Goal: Task Accomplishment & Management: Use online tool/utility

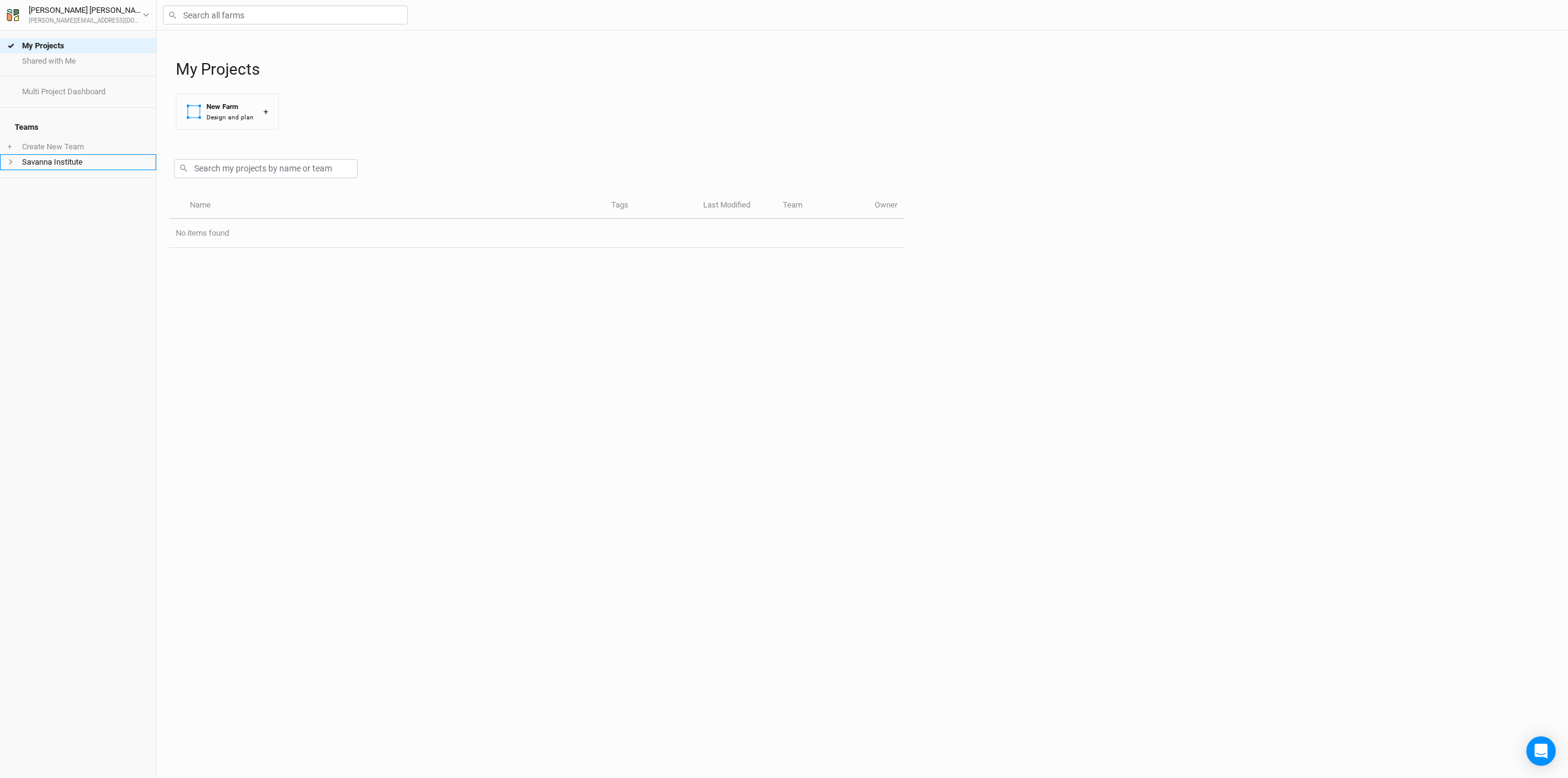
click at [12, 158] on icon at bounding box center [10, 162] width 7 height 7
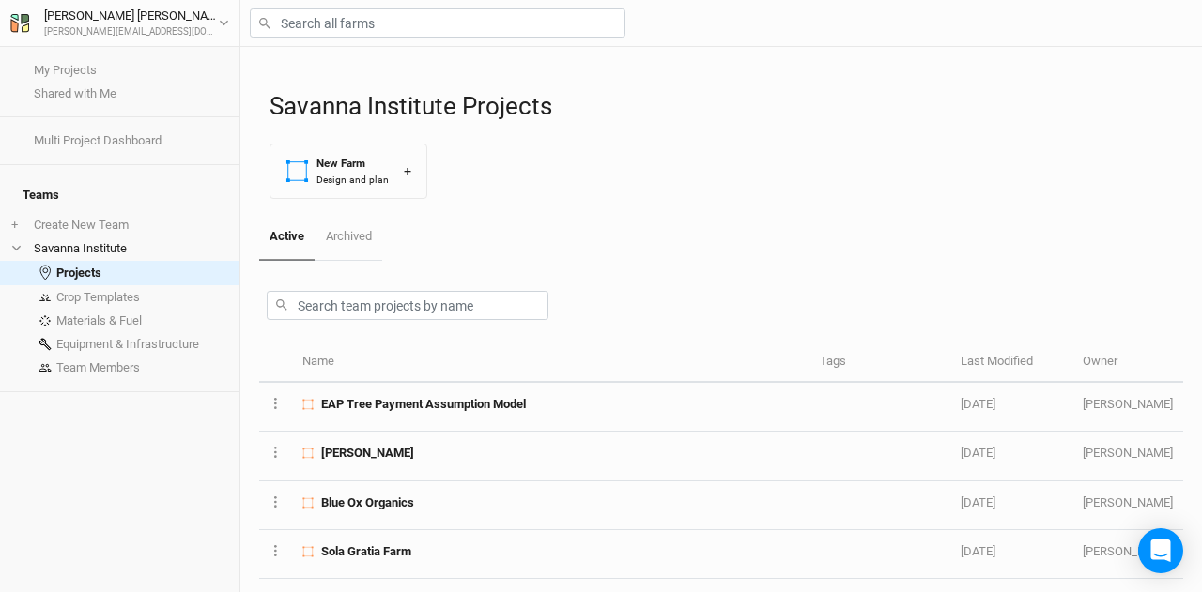
click at [935, 126] on div "Savanna Institute Projects New Farm Design and plan +" at bounding box center [726, 130] width 914 height 167
click at [408, 180] on button "New Farm Design and plan +" at bounding box center [348, 171] width 158 height 55
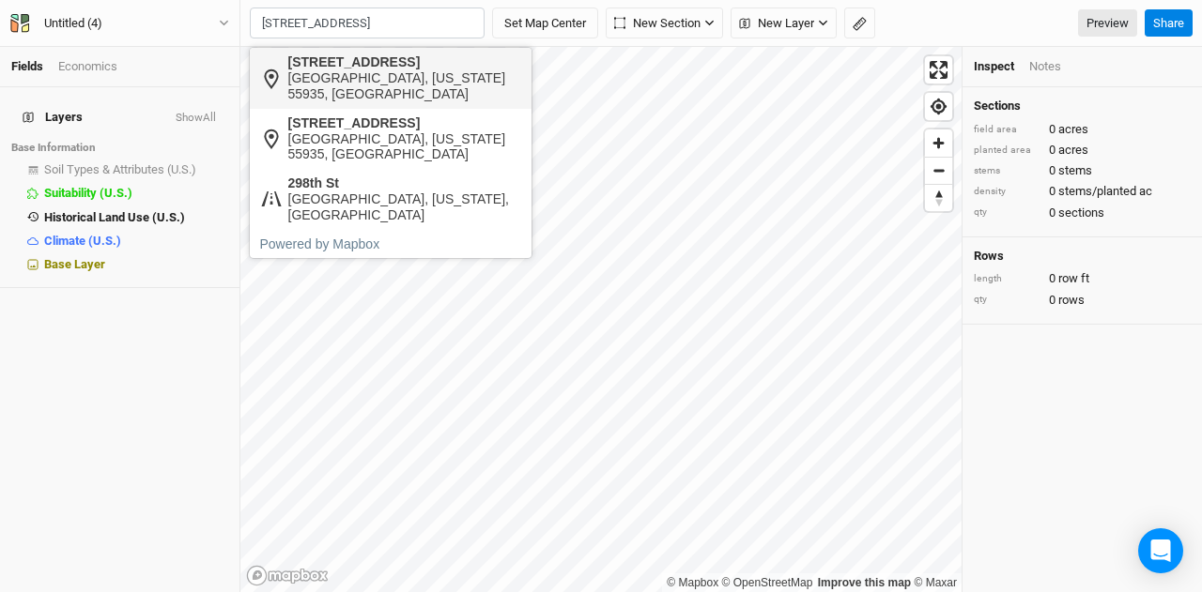
click at [376, 59] on div "[STREET_ADDRESS]" at bounding box center [405, 62] width 234 height 16
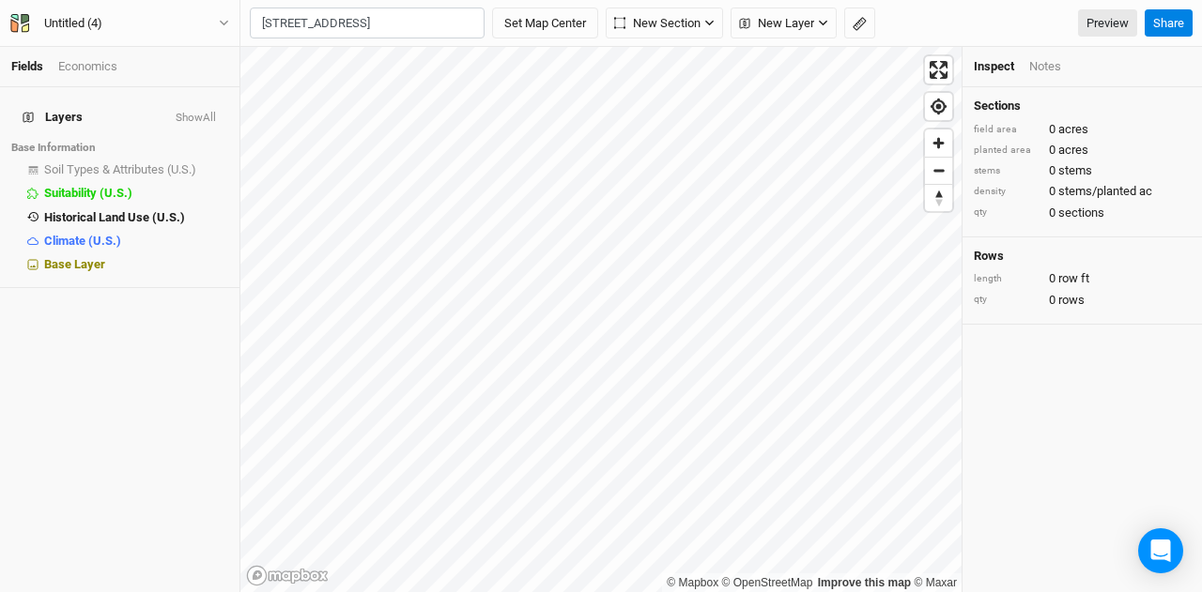
type input "[STREET_ADDRESS][US_STATE]"
click at [562, 34] on button "Set Map Center" at bounding box center [545, 24] width 106 height 32
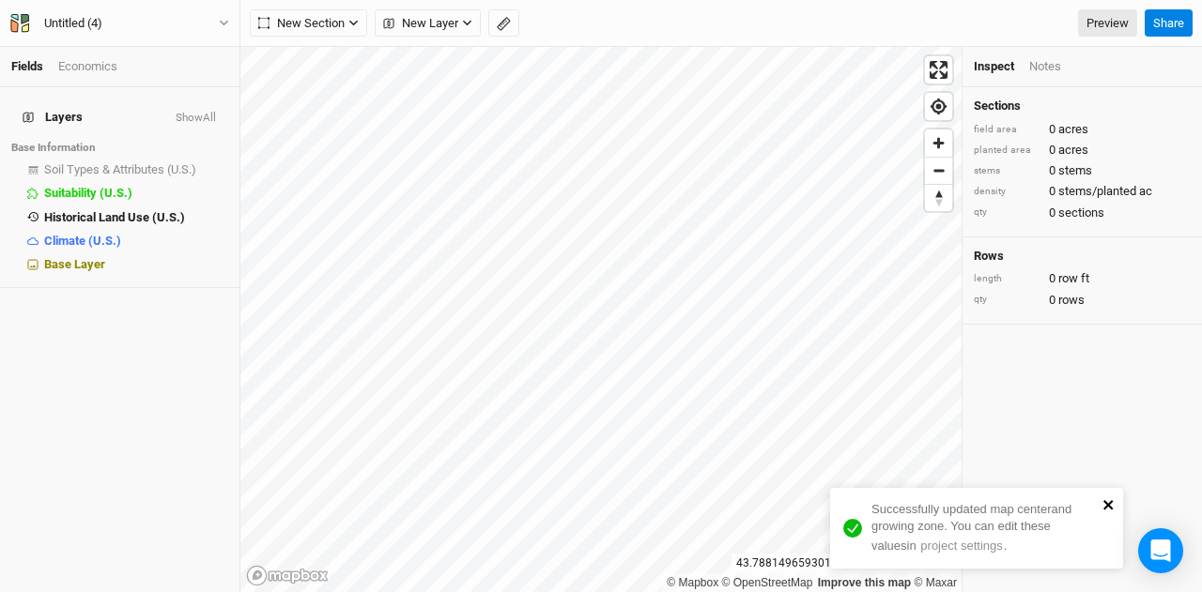
click at [1110, 503] on icon "close" at bounding box center [1107, 504] width 9 height 9
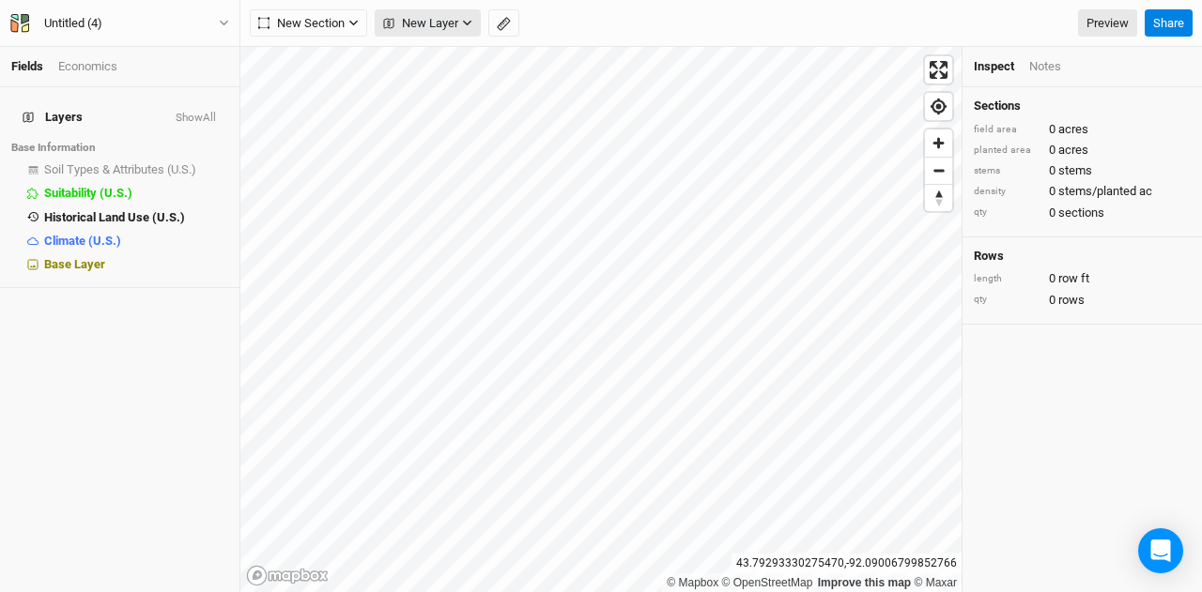
click at [455, 27] on span "New Layer" at bounding box center [420, 23] width 75 height 19
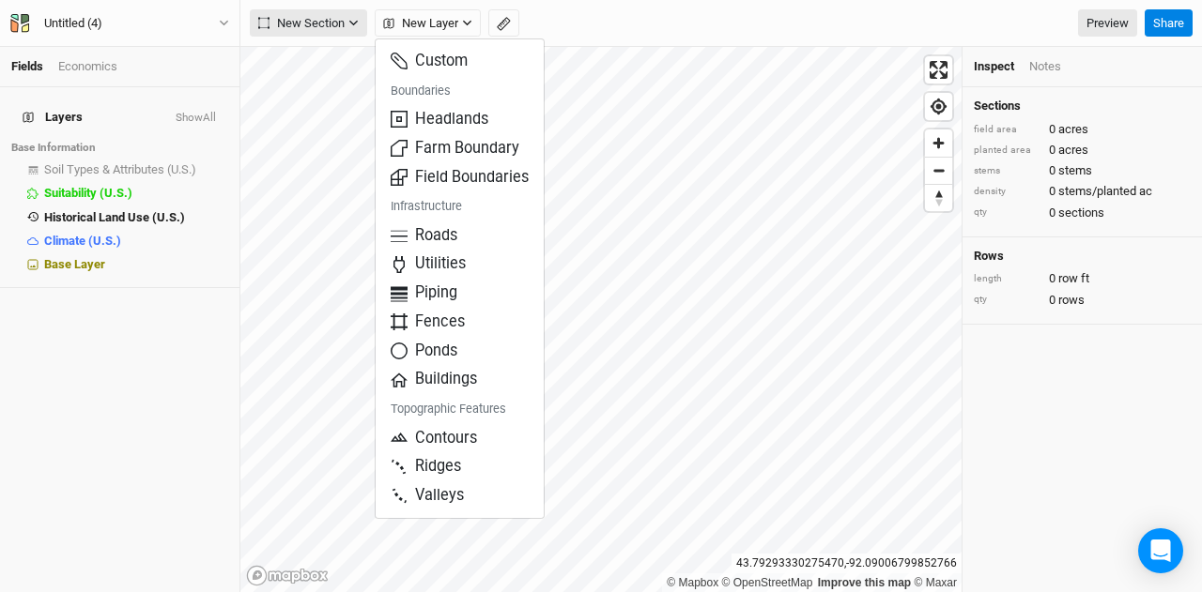
click at [329, 23] on span "New Section" at bounding box center [301, 23] width 86 height 19
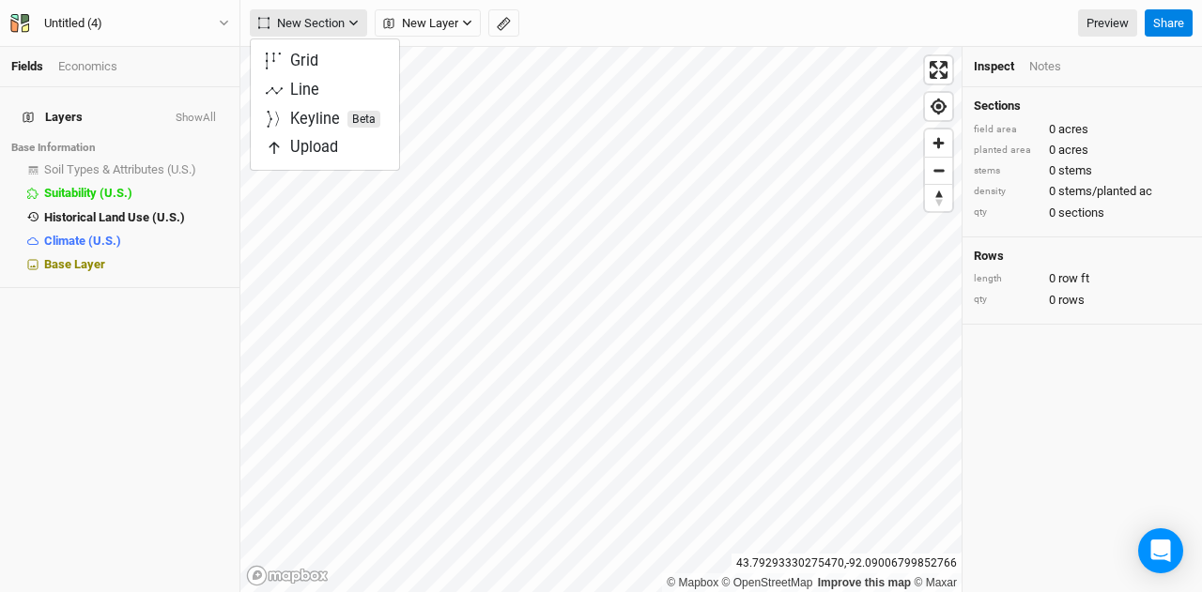
click at [329, 23] on span "New Section" at bounding box center [301, 23] width 86 height 19
click at [408, 22] on span "New Layer" at bounding box center [420, 23] width 75 height 19
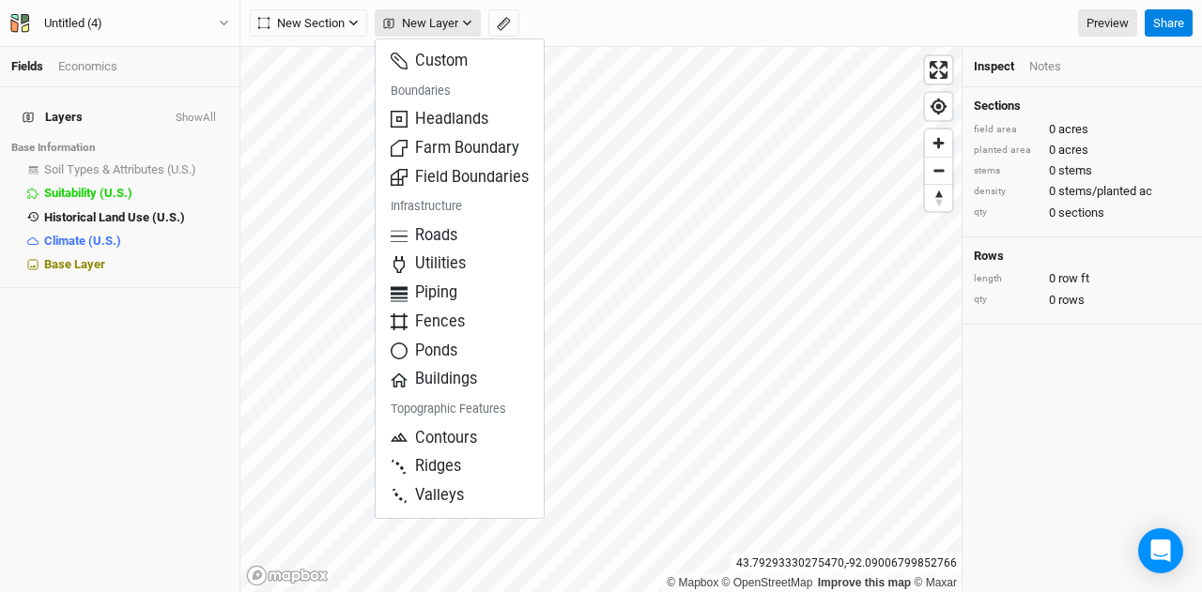
click at [453, 23] on span "New Layer" at bounding box center [420, 23] width 75 height 19
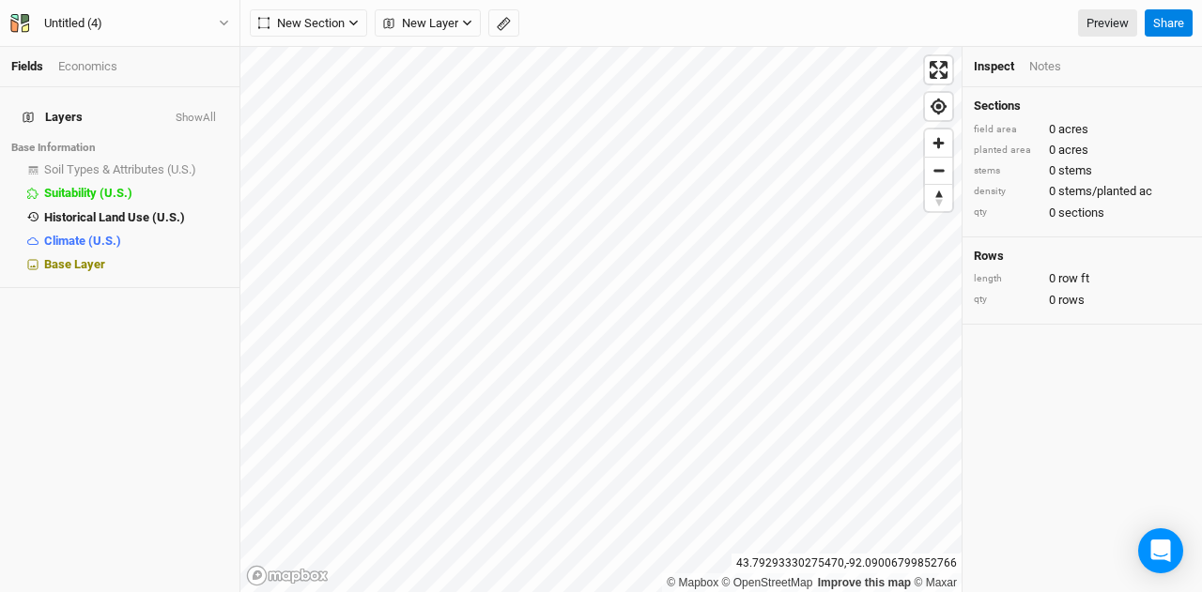
click at [33, 65] on link "Fields" at bounding box center [27, 66] width 32 height 14
click at [191, 112] on button "Show All" at bounding box center [196, 118] width 42 height 13
click at [185, 112] on button "Hide All" at bounding box center [198, 118] width 38 height 13
click at [224, 33] on div "Untitled (4) Back Project Settings User settings Imperial Metric Keyboard Short…" at bounding box center [120, 23] width 240 height 47
click at [227, 25] on icon "button" at bounding box center [224, 23] width 10 height 10
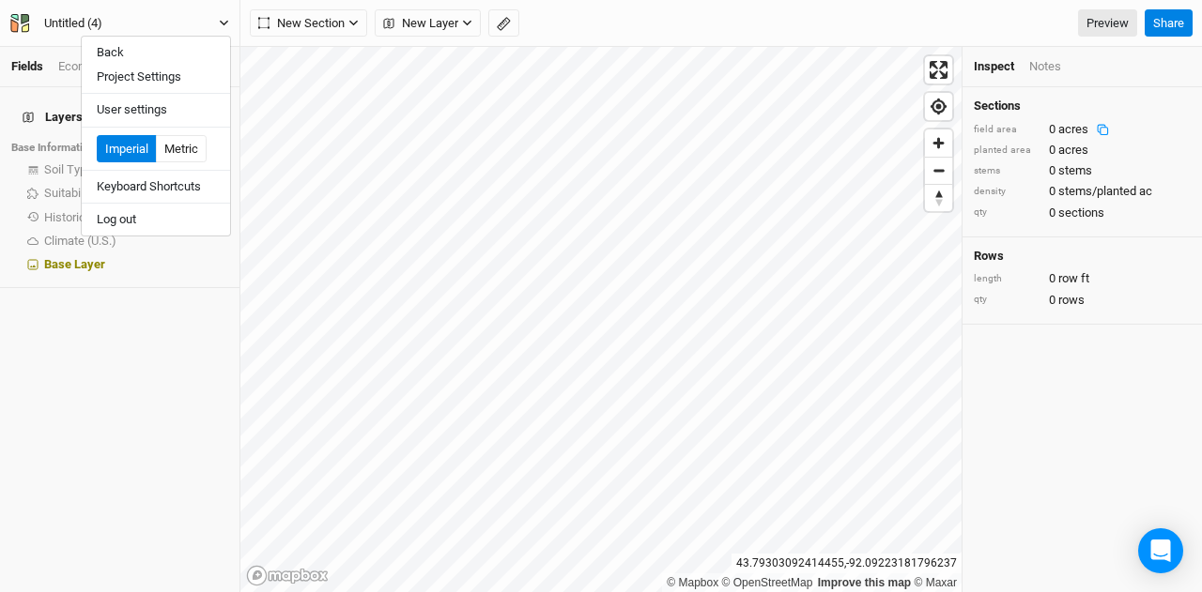
click at [227, 25] on icon "button" at bounding box center [224, 23] width 10 height 10
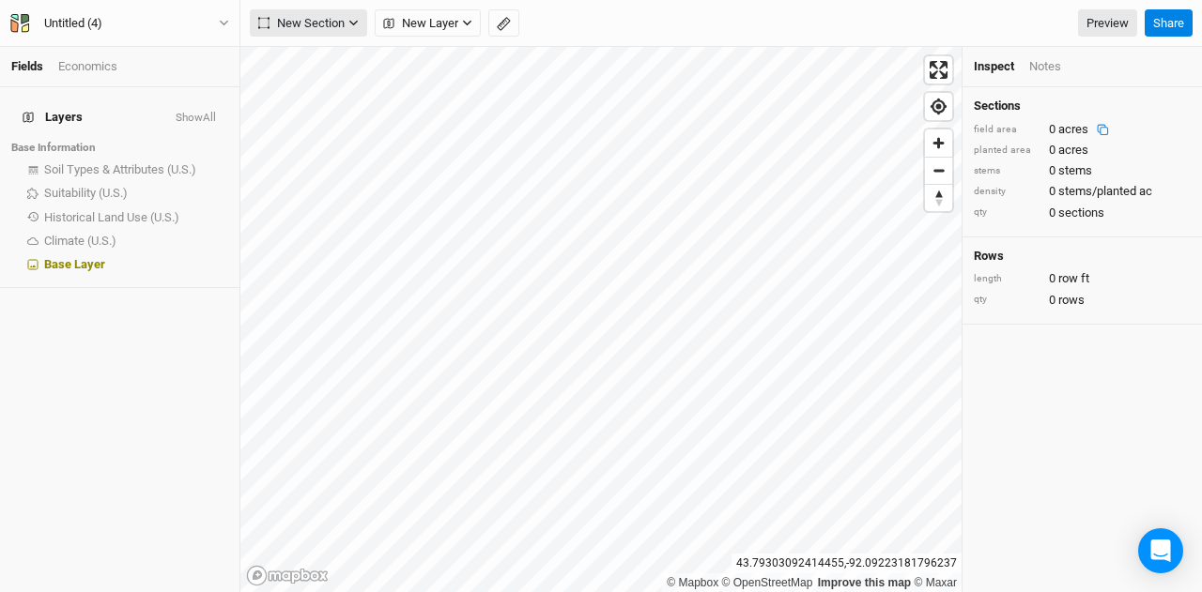
click at [328, 24] on span "New Section" at bounding box center [301, 23] width 86 height 19
click at [317, 51] on div "Grid" at bounding box center [304, 62] width 28 height 22
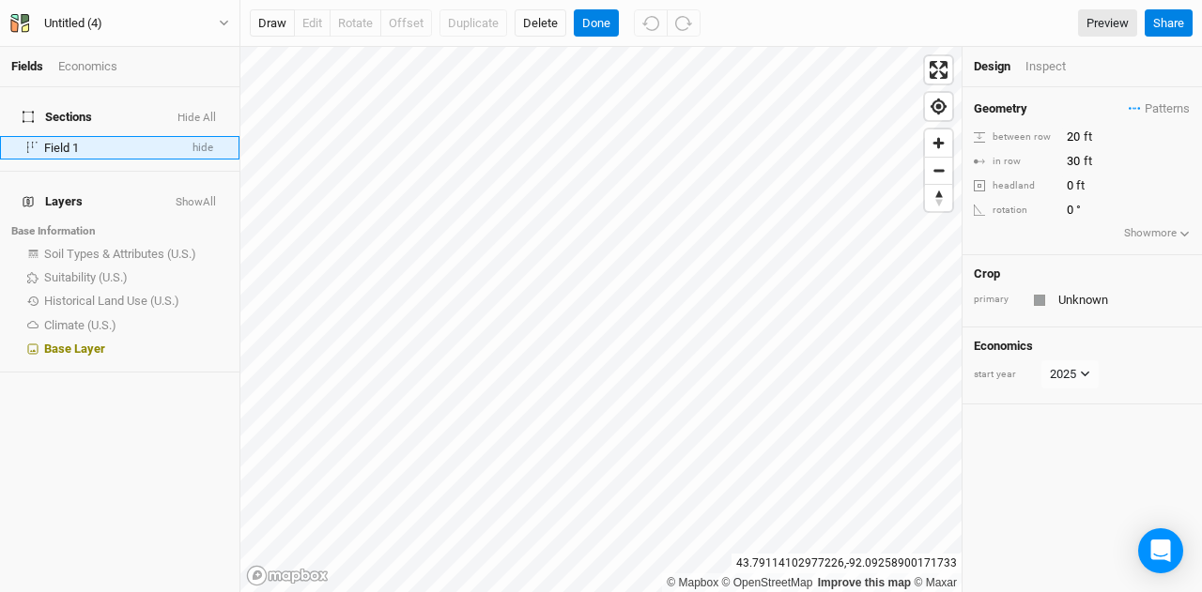
click at [167, 139] on li "Field 1 hide" at bounding box center [119, 147] width 239 height 23
click at [42, 142] on span at bounding box center [33, 147] width 23 height 11
click at [287, 27] on button "draw" at bounding box center [272, 23] width 45 height 28
click at [278, 28] on button "draw" at bounding box center [272, 23] width 45 height 28
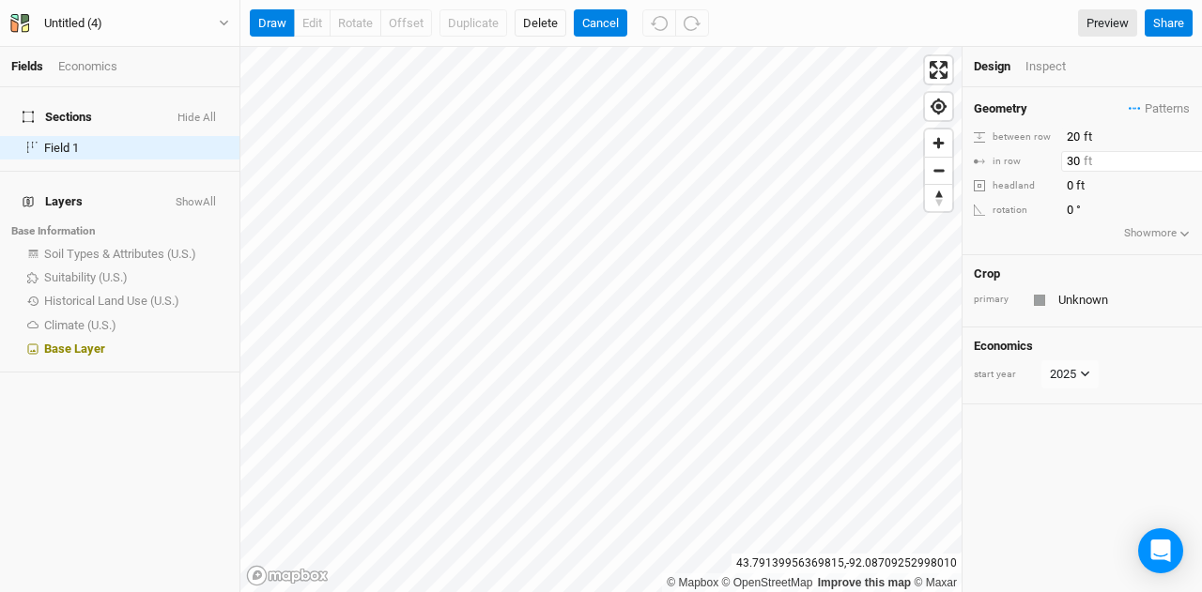
click at [1073, 152] on input "30" at bounding box center [1142, 161] width 163 height 21
drag, startPoint x: 1078, startPoint y: 136, endPoint x: 1030, endPoint y: 138, distance: 47.9
click at [1039, 138] on div "between row 20 ft" at bounding box center [1082, 137] width 217 height 21
type input "40"
click at [1073, 155] on input "30" at bounding box center [1142, 161] width 163 height 21
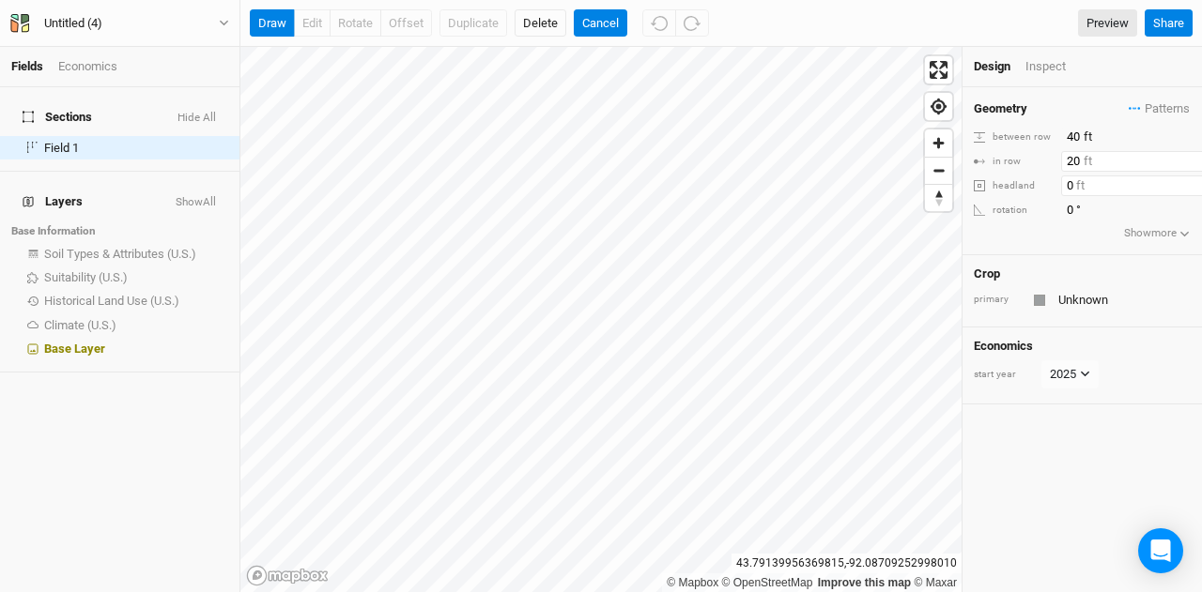
type input "20"
click at [1078, 181] on input "0" at bounding box center [1142, 186] width 163 height 21
type input "40"
click at [276, 25] on button "draw" at bounding box center [272, 23] width 45 height 28
click at [583, 21] on button "Cancel" at bounding box center [601, 23] width 54 height 28
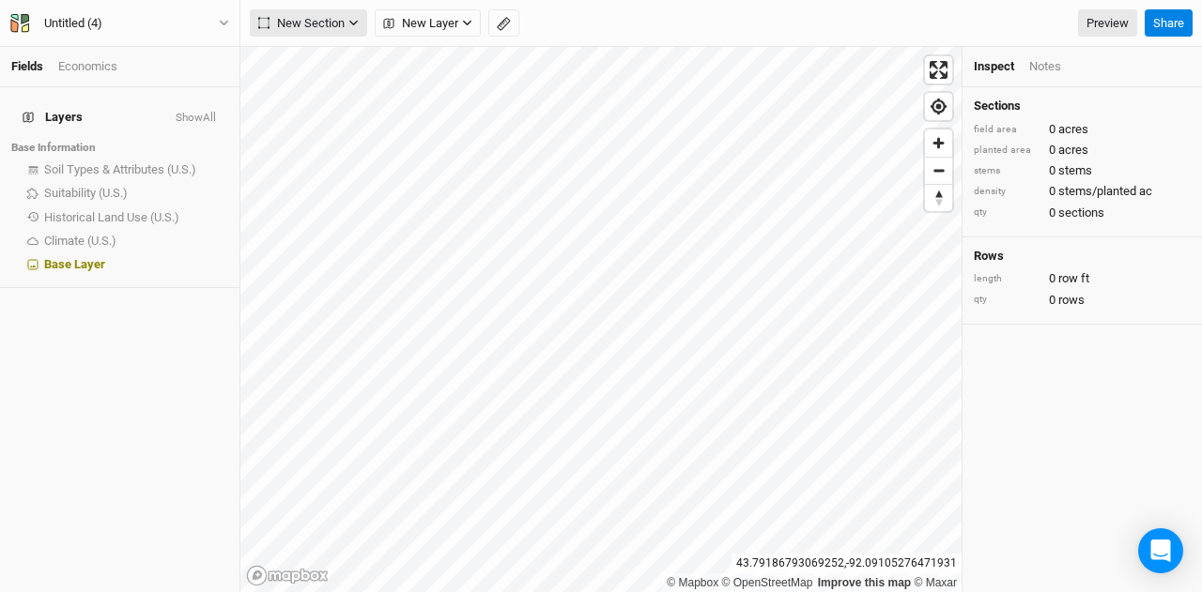
click at [349, 31] on button "New Section" at bounding box center [308, 23] width 117 height 28
click at [408, 25] on span "New Layer" at bounding box center [420, 23] width 75 height 19
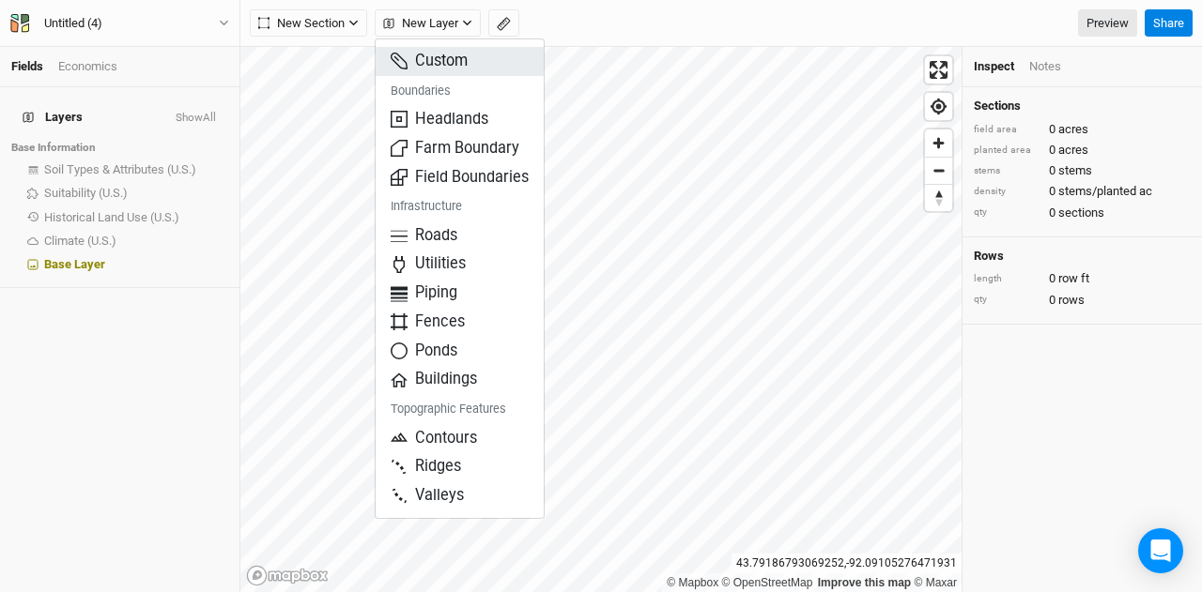
click at [410, 54] on span "Custom" at bounding box center [429, 62] width 77 height 22
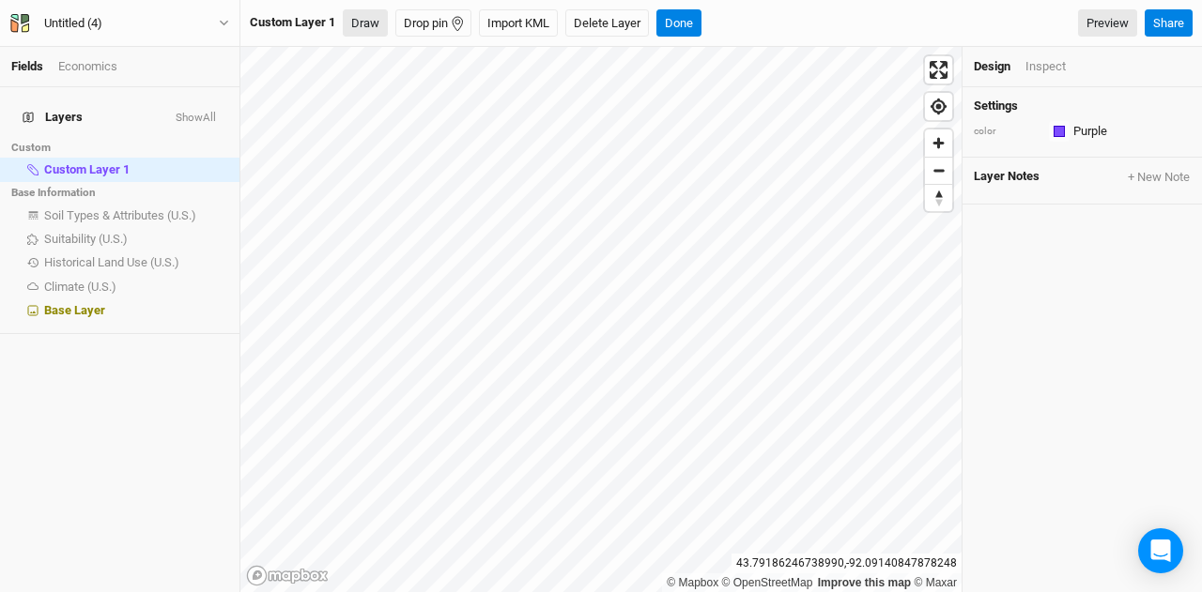
click at [361, 22] on button "Draw" at bounding box center [365, 23] width 45 height 28
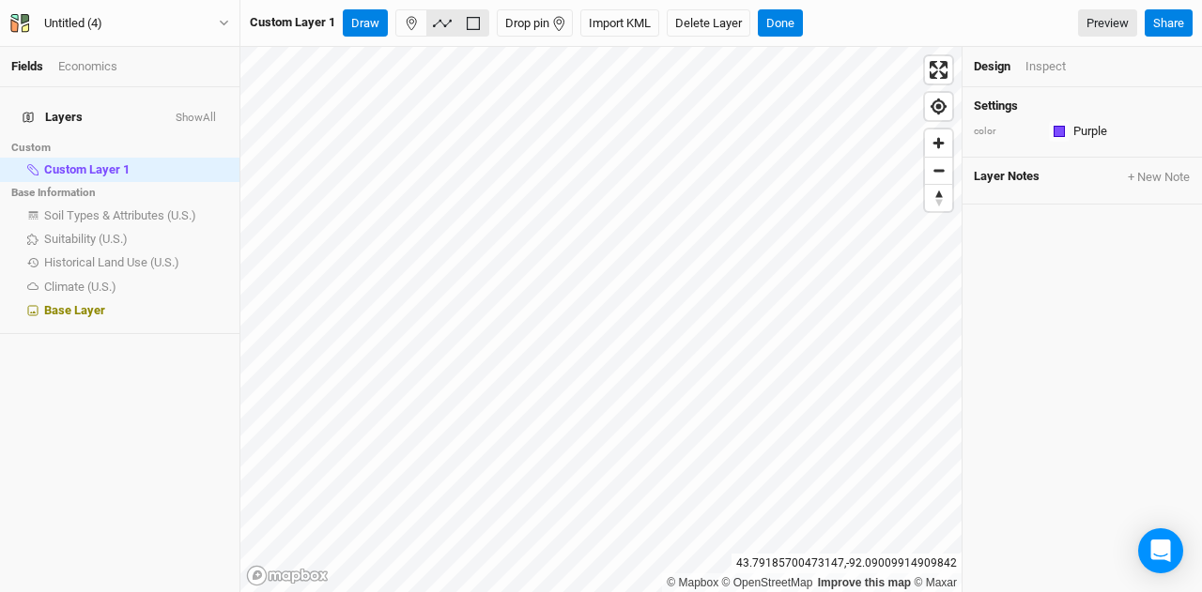
click at [443, 35] on button "button" at bounding box center [442, 23] width 32 height 28
click at [409, 37] on div "Custom Layer 1 Draw Drop pin Import KML Delete Layer Done Preview Share" at bounding box center [720, 23] width 961 height 47
click at [729, 20] on button "Delete Layer" at bounding box center [709, 23] width 84 height 28
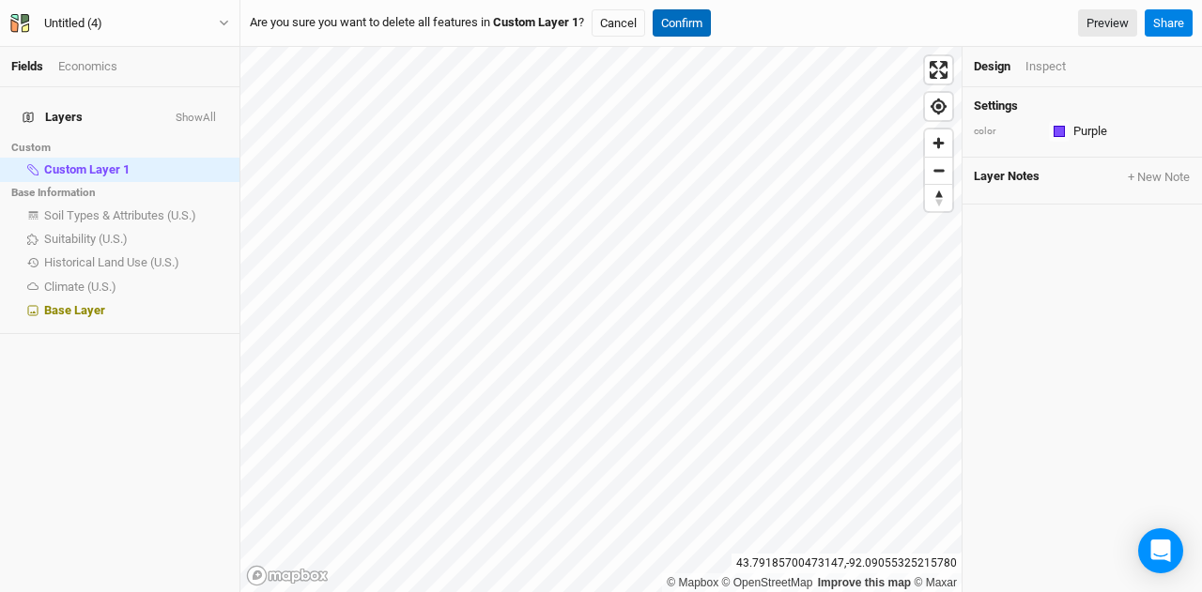
click at [674, 22] on button "Confirm" at bounding box center [682, 23] width 58 height 28
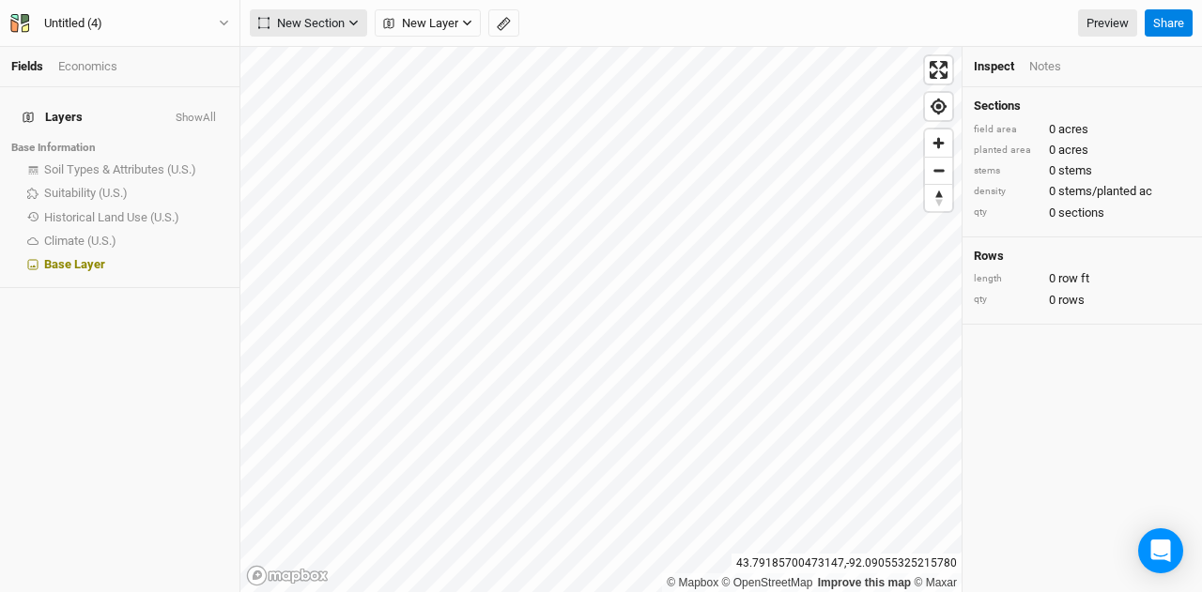
click at [353, 25] on icon "button" at bounding box center [353, 23] width 10 height 10
click at [329, 66] on button "Grid" at bounding box center [325, 61] width 148 height 29
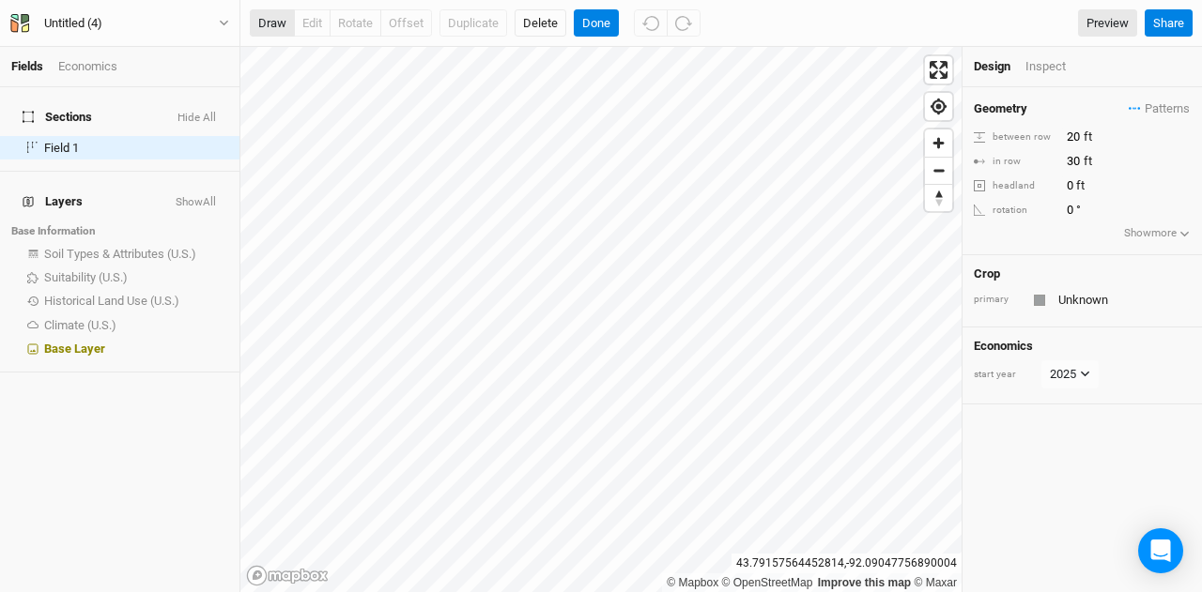
click at [281, 25] on button "draw" at bounding box center [272, 23] width 45 height 28
click at [406, 8] on div "Fields Economics Sections Hide All Field 1 hide Layers Show All Base Informatio…" at bounding box center [601, 296] width 1202 height 592
click at [941, 110] on span "Find my location" at bounding box center [938, 106] width 27 height 27
click at [282, 29] on button "draw" at bounding box center [272, 23] width 45 height 28
click at [263, 27] on button "draw" at bounding box center [272, 23] width 45 height 28
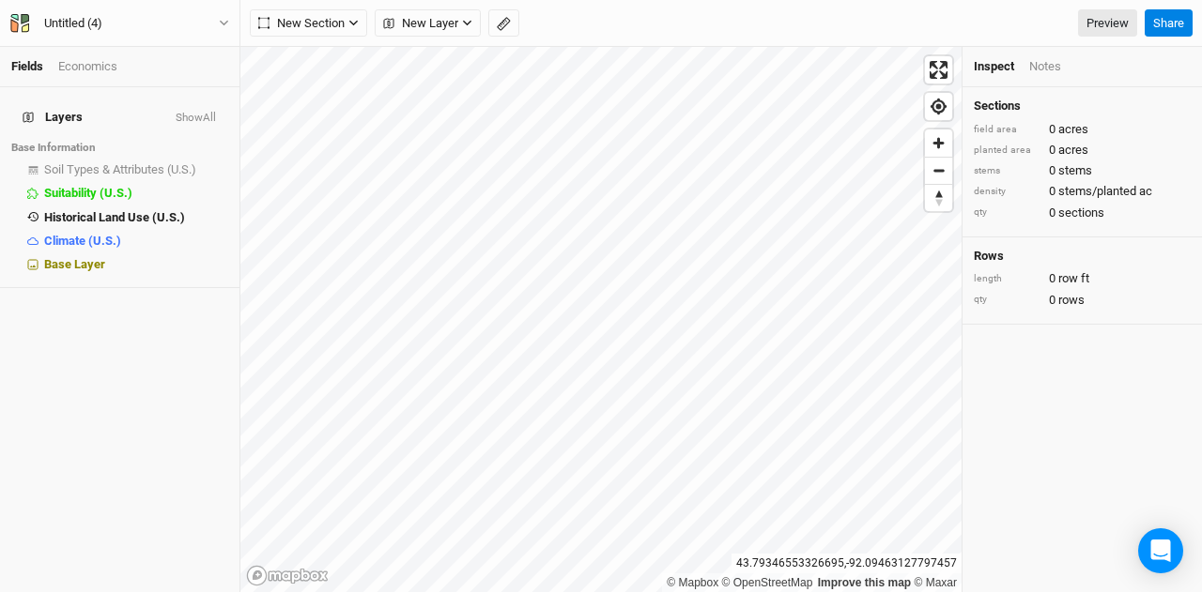
click at [328, 41] on div "New Section Grid Line Keyline Beta Upload New Layer Custom Boundaries Headlands…" at bounding box center [720, 23] width 961 height 47
click at [338, 31] on span "New Section" at bounding box center [301, 23] width 86 height 19
click at [313, 67] on div "Grid" at bounding box center [304, 62] width 28 height 22
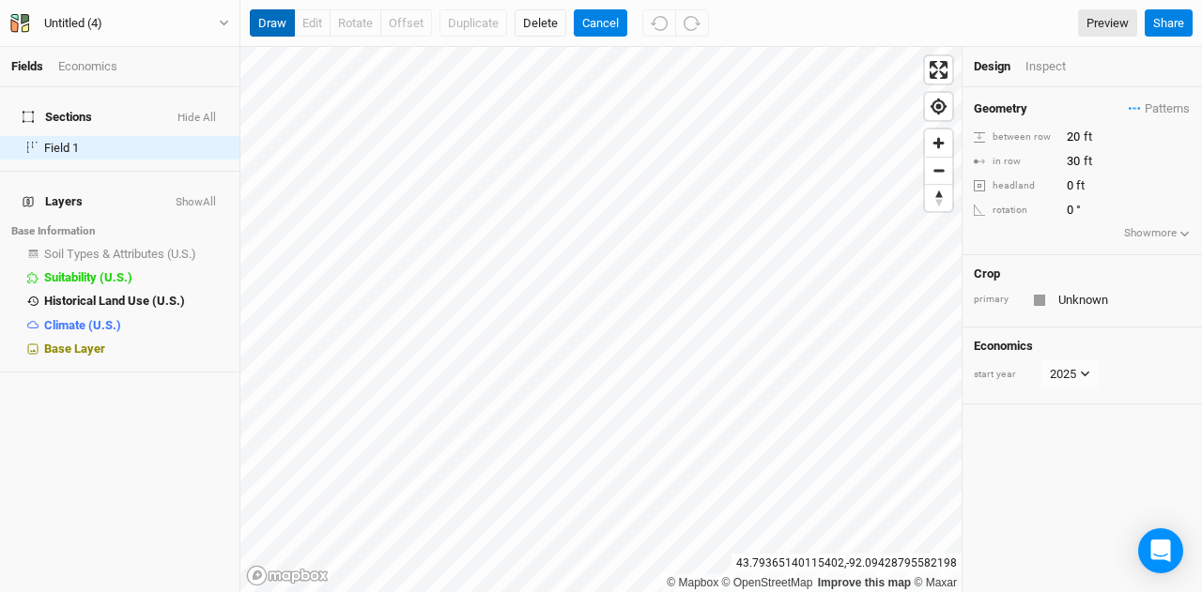
click at [263, 25] on button "draw" at bounding box center [272, 23] width 45 height 28
click at [560, 23] on button "Delete" at bounding box center [541, 23] width 52 height 28
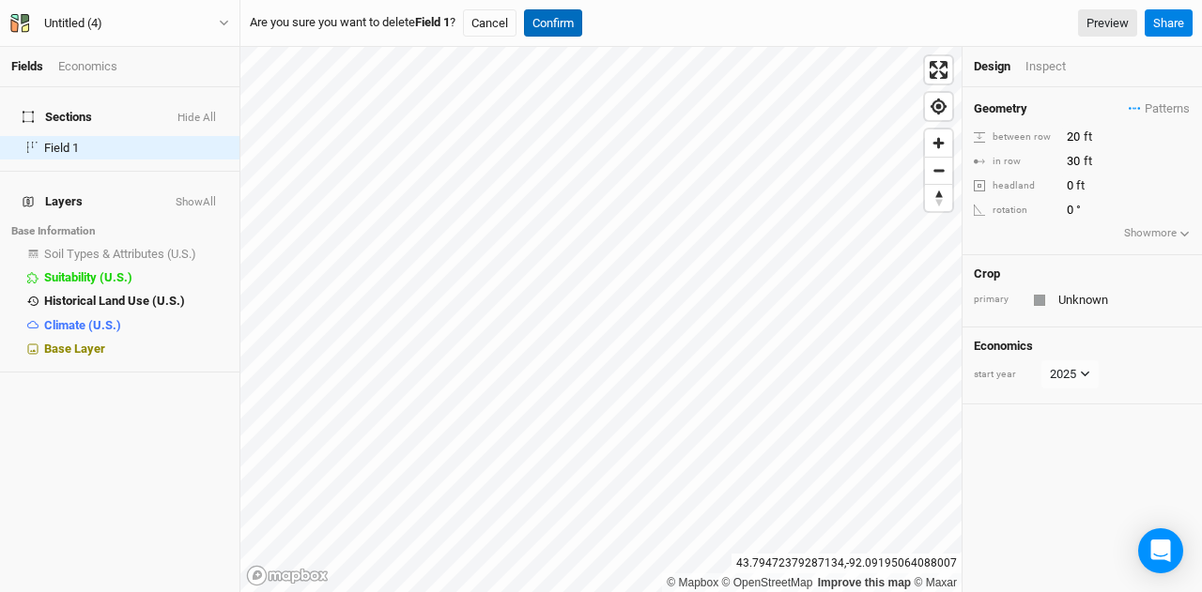
click at [582, 29] on button "Confirm" at bounding box center [553, 23] width 58 height 28
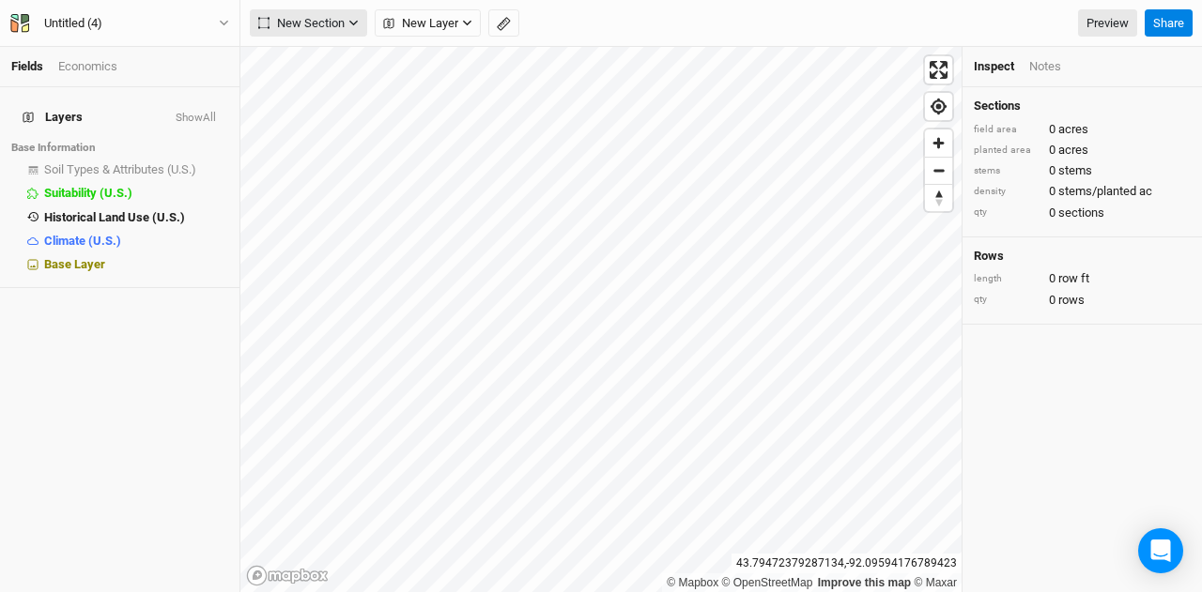
click at [348, 27] on icon "button" at bounding box center [353, 23] width 10 height 10
click at [333, 56] on button "Grid" at bounding box center [325, 61] width 148 height 29
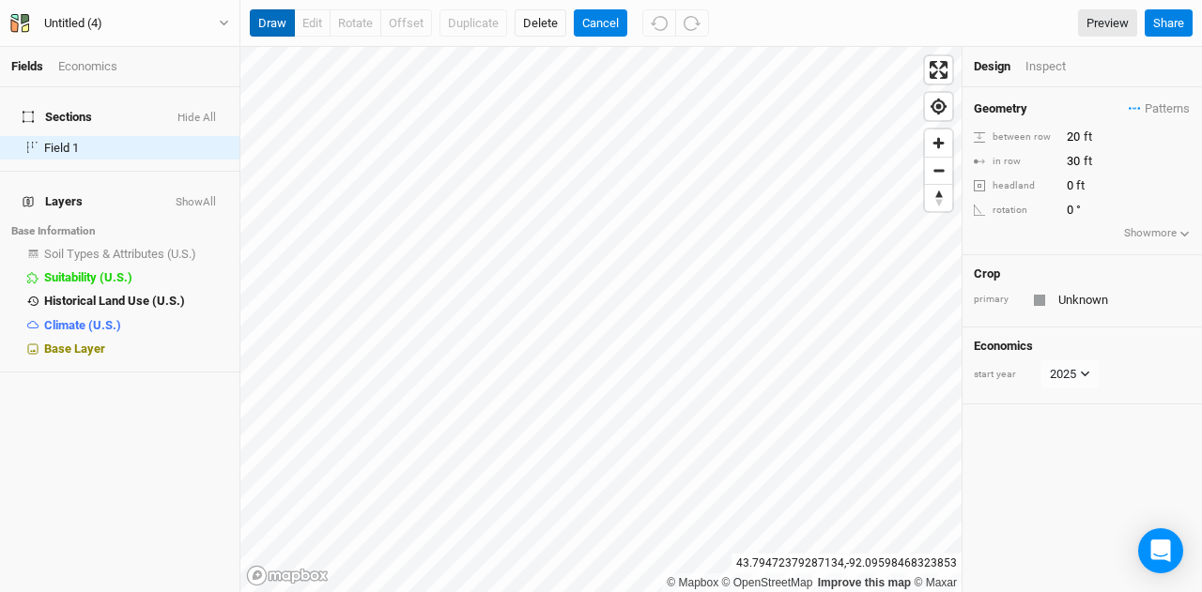
click at [271, 25] on button "draw" at bounding box center [272, 23] width 45 height 28
click at [273, 25] on button "draw" at bounding box center [272, 23] width 45 height 28
click at [544, 27] on button "Delete" at bounding box center [541, 23] width 52 height 28
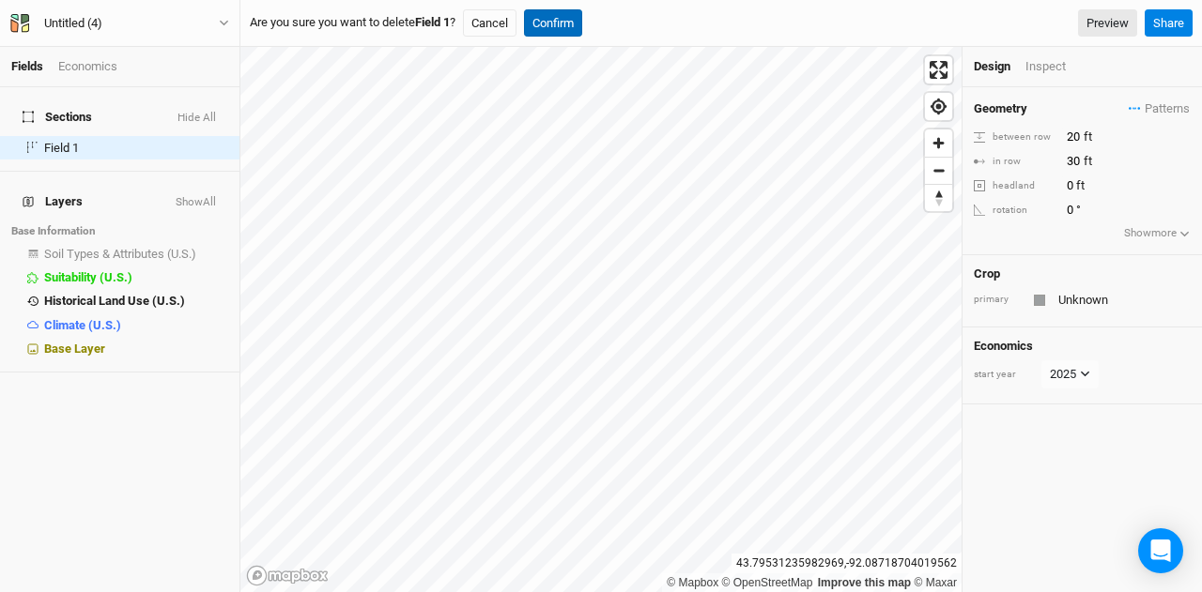
click at [569, 17] on button "Confirm" at bounding box center [553, 23] width 58 height 28
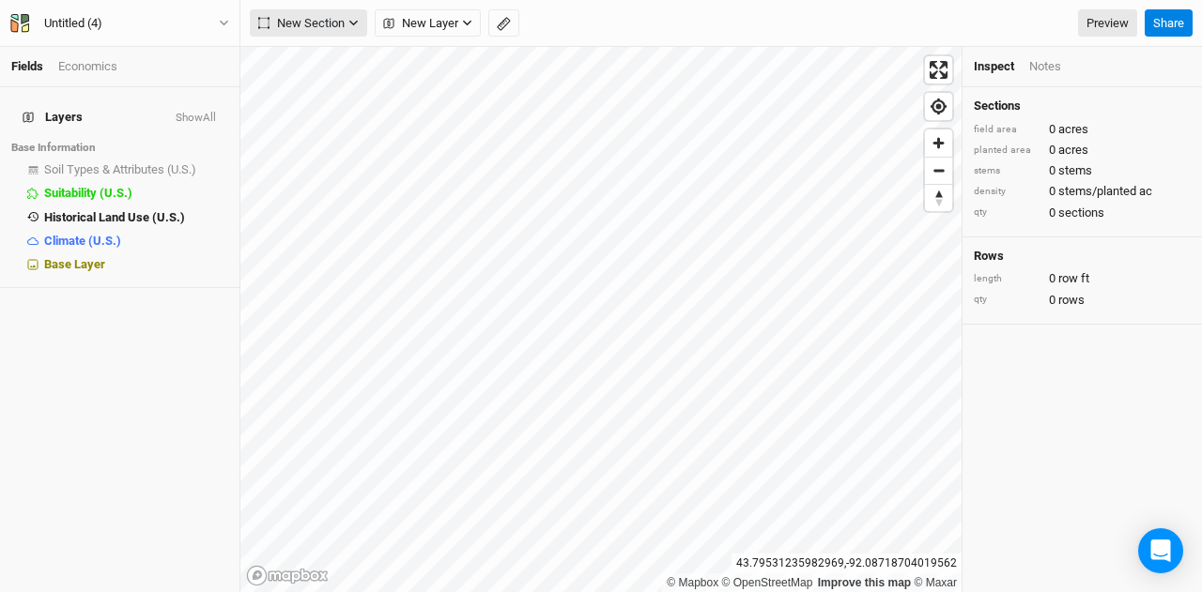
click at [323, 23] on span "New Section" at bounding box center [301, 23] width 86 height 19
click at [320, 54] on button "Grid" at bounding box center [325, 61] width 148 height 29
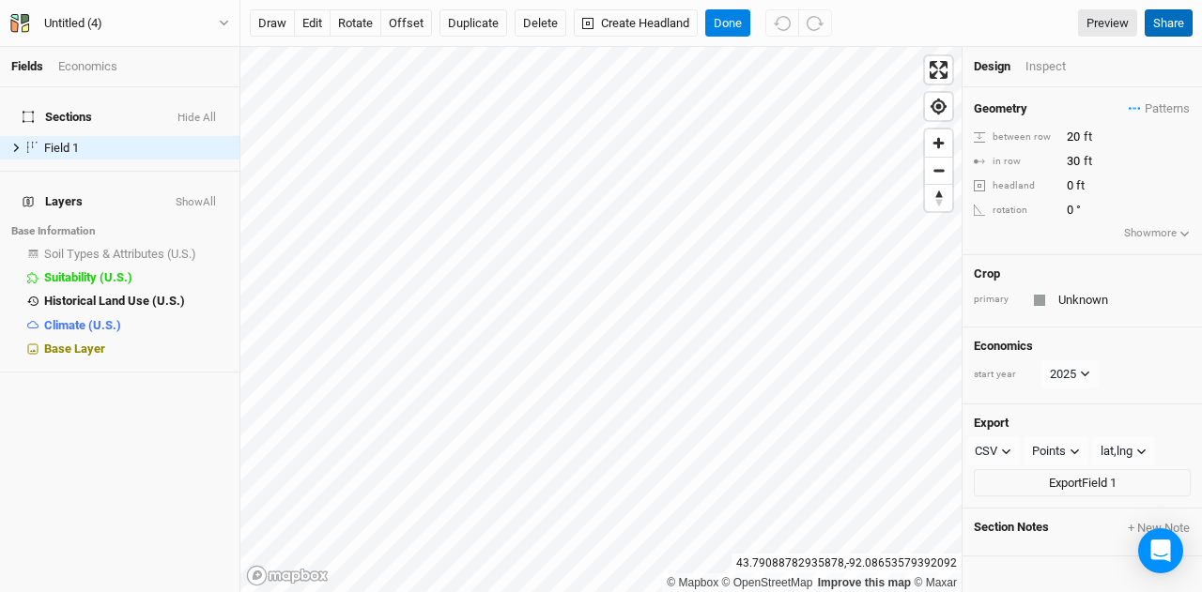
click at [1158, 29] on button "Share" at bounding box center [1169, 23] width 48 height 28
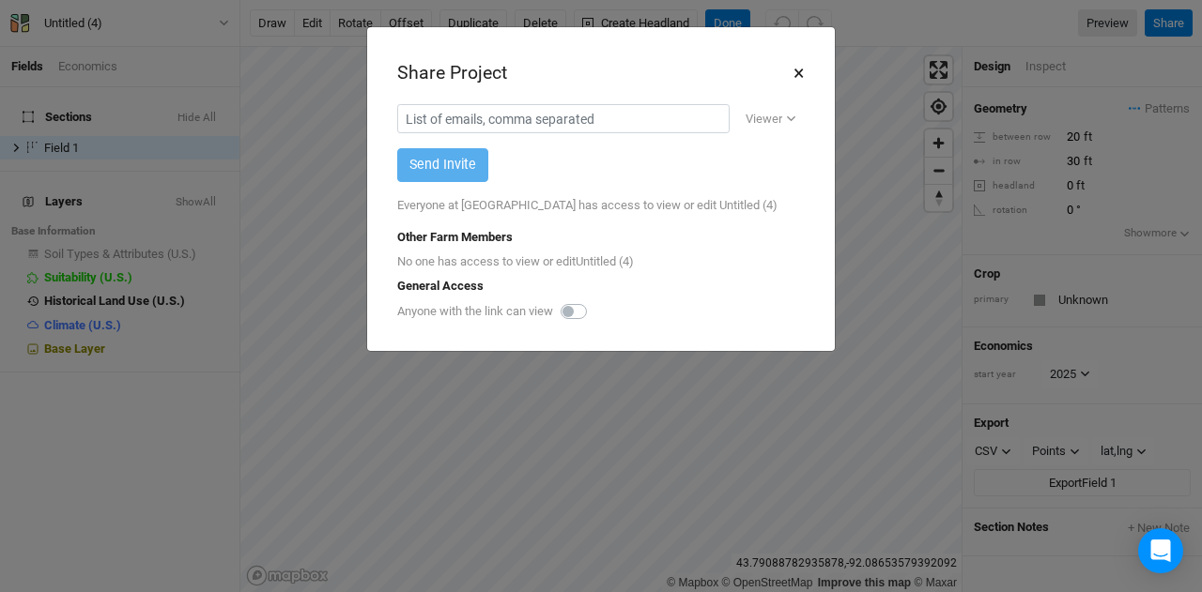
click at [804, 69] on button "×" at bounding box center [798, 73] width 12 height 32
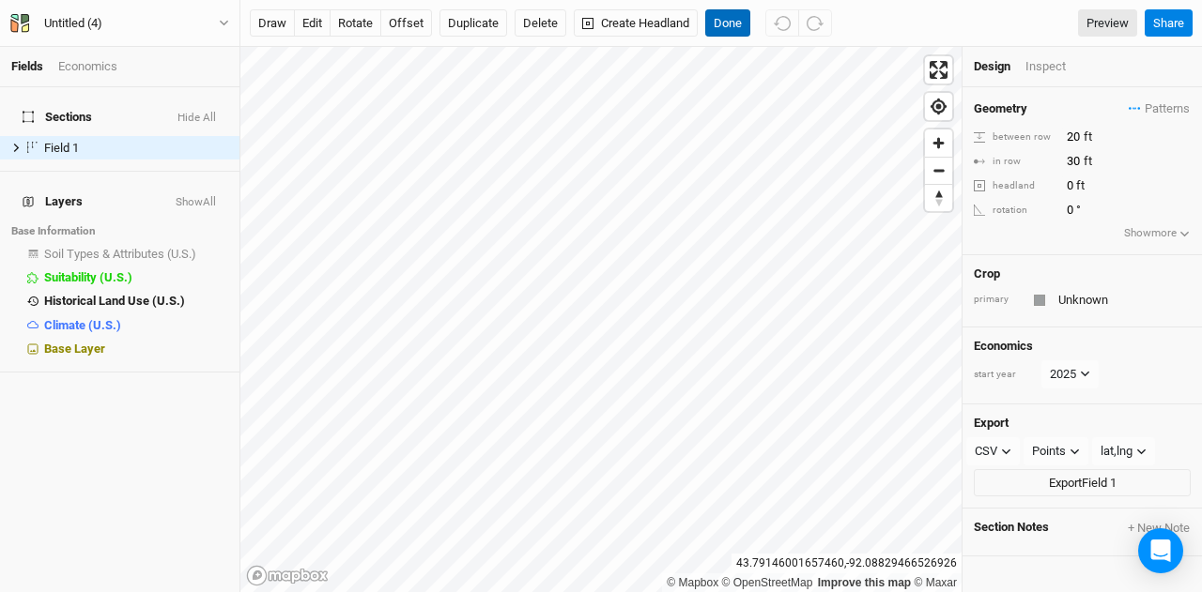
click at [721, 25] on button "Done" at bounding box center [727, 23] width 45 height 28
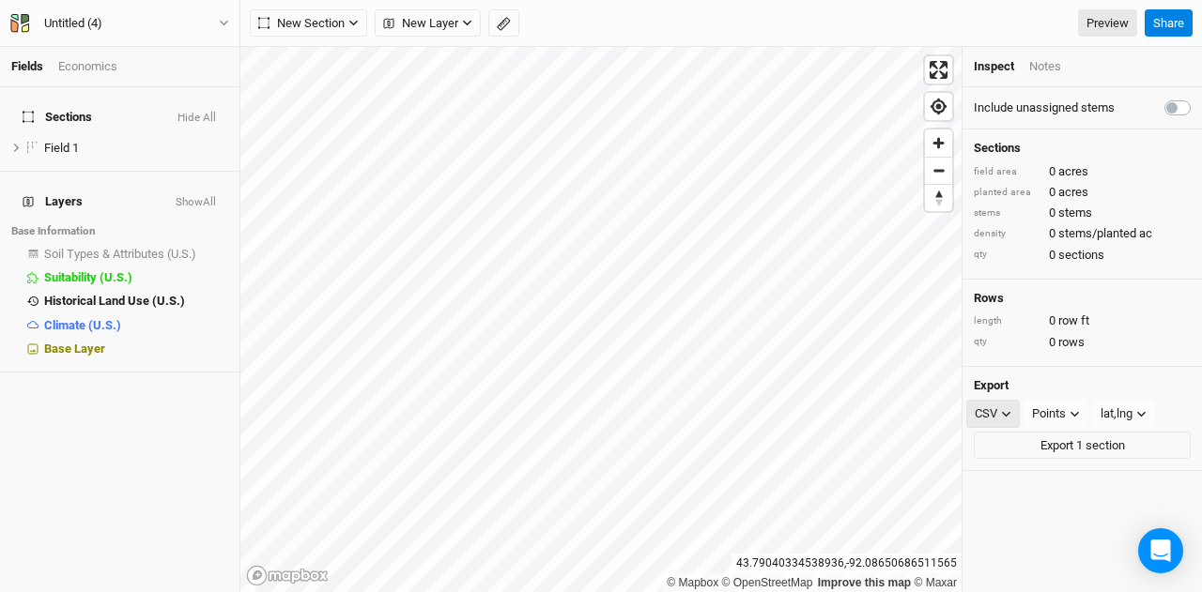
click at [992, 405] on div "CSV" at bounding box center [986, 414] width 23 height 19
click at [1007, 559] on span "SHP" at bounding box center [1005, 566] width 30 height 22
click at [1041, 438] on button "Export 1 section" at bounding box center [1082, 446] width 217 height 28
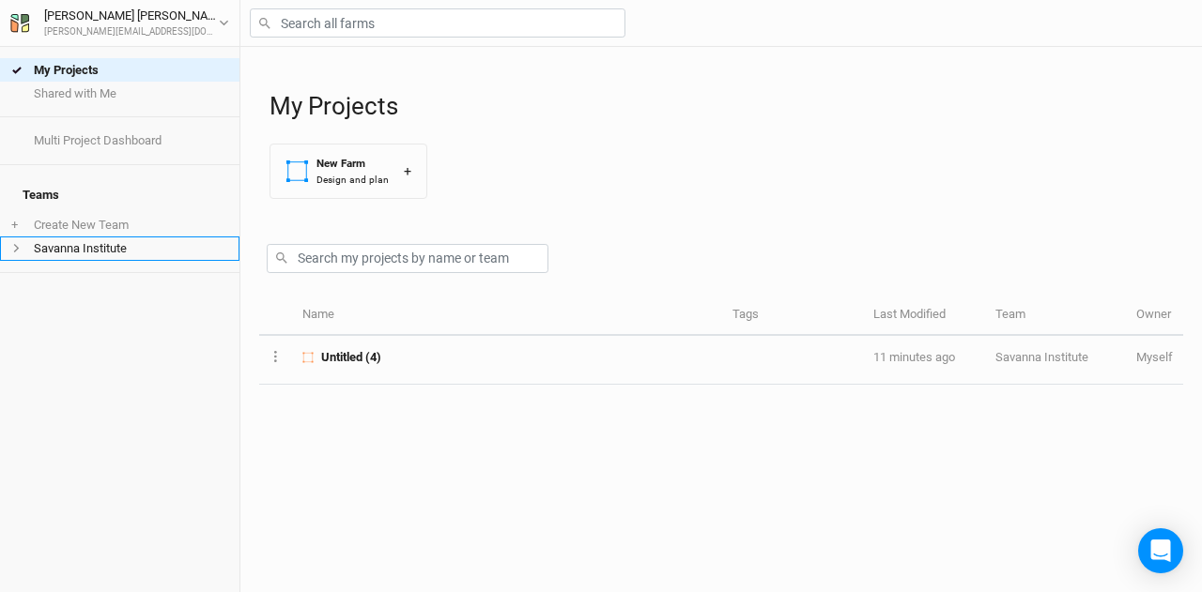
click at [95, 237] on li "Savanna Institute" at bounding box center [119, 248] width 239 height 23
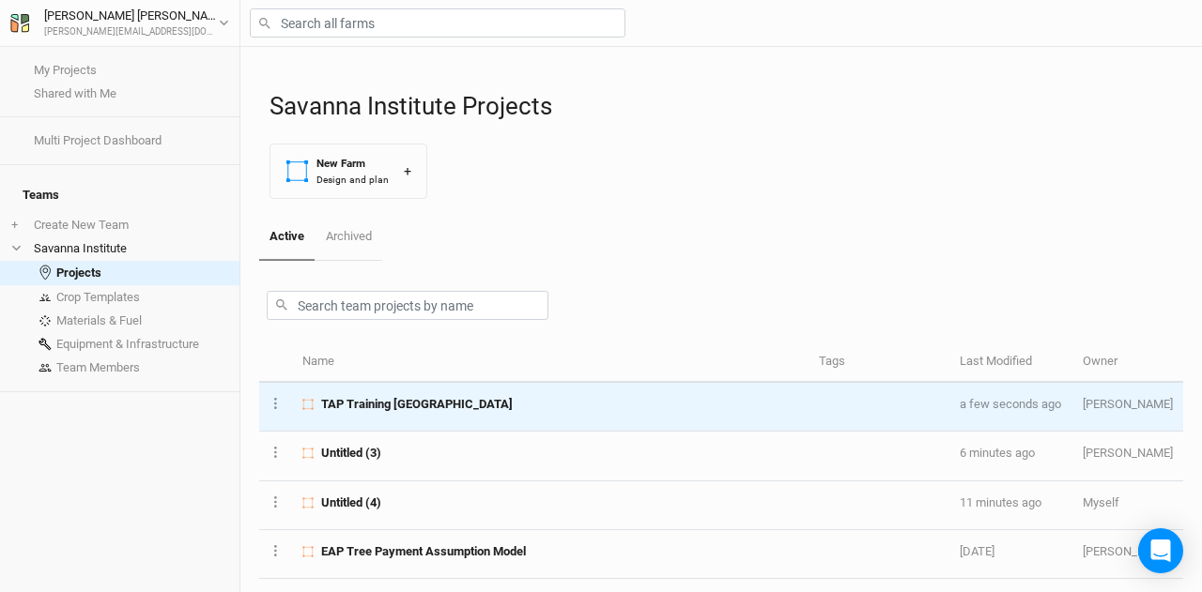
click at [394, 393] on td "TAP Training North Farm" at bounding box center [550, 407] width 516 height 49
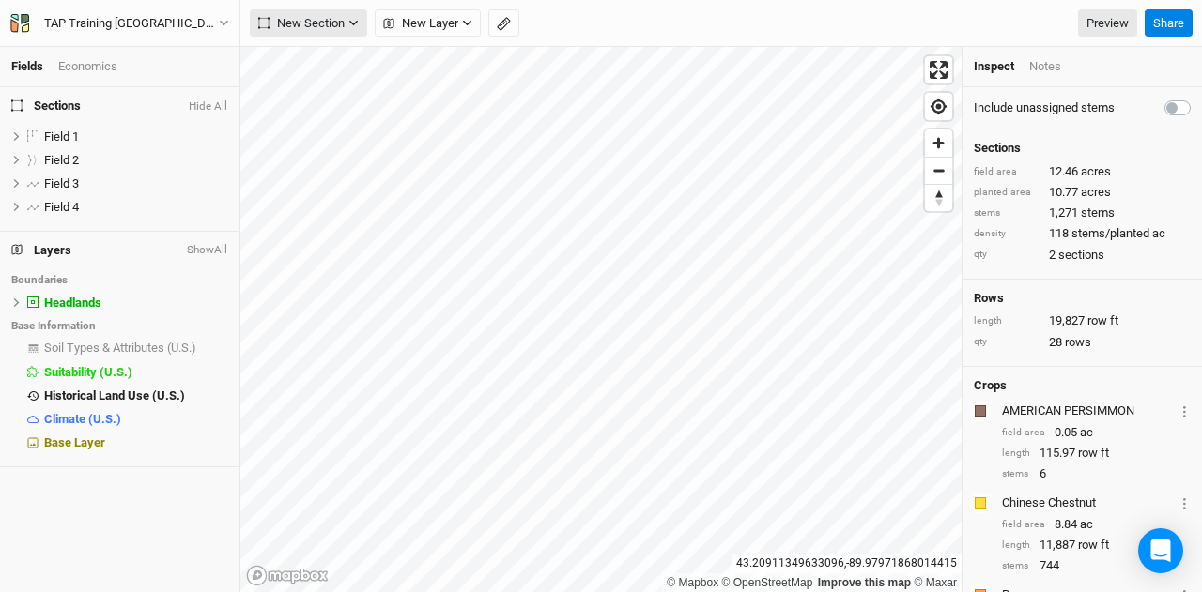
click at [348, 26] on icon "button" at bounding box center [353, 23] width 10 height 10
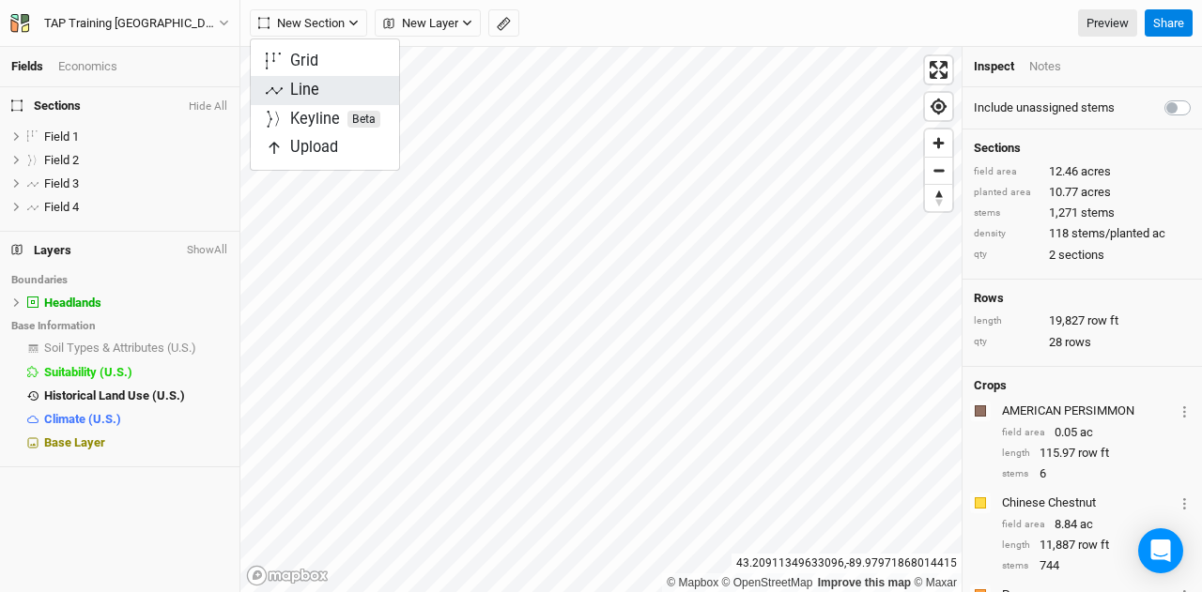
click at [331, 85] on button "Line" at bounding box center [325, 90] width 148 height 29
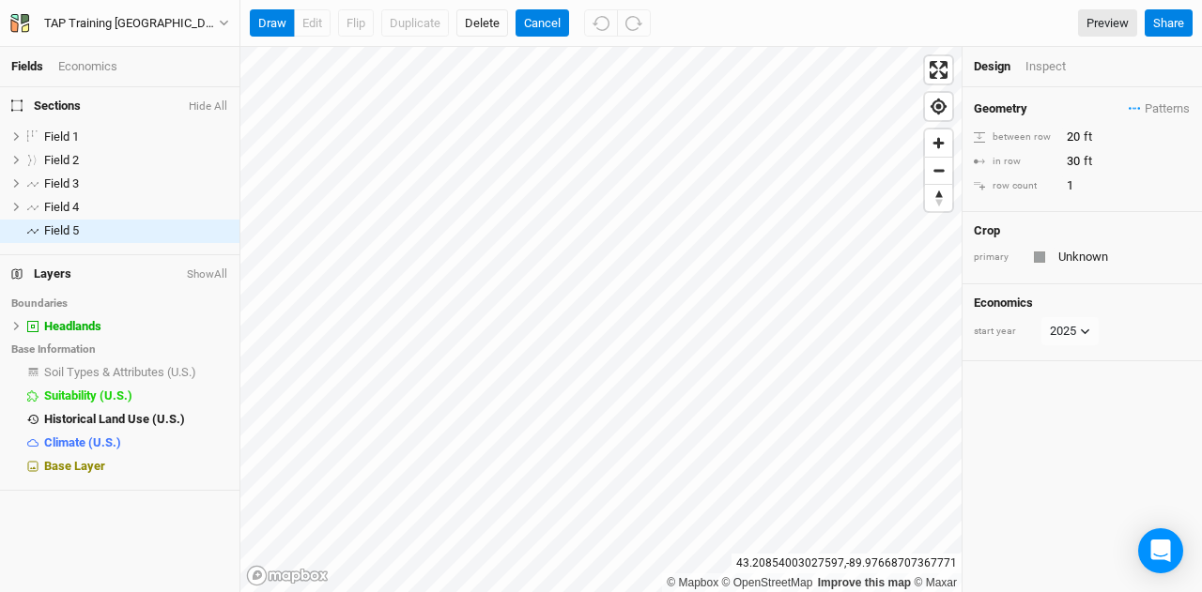
click at [1038, 255] on div at bounding box center [1039, 257] width 11 height 11
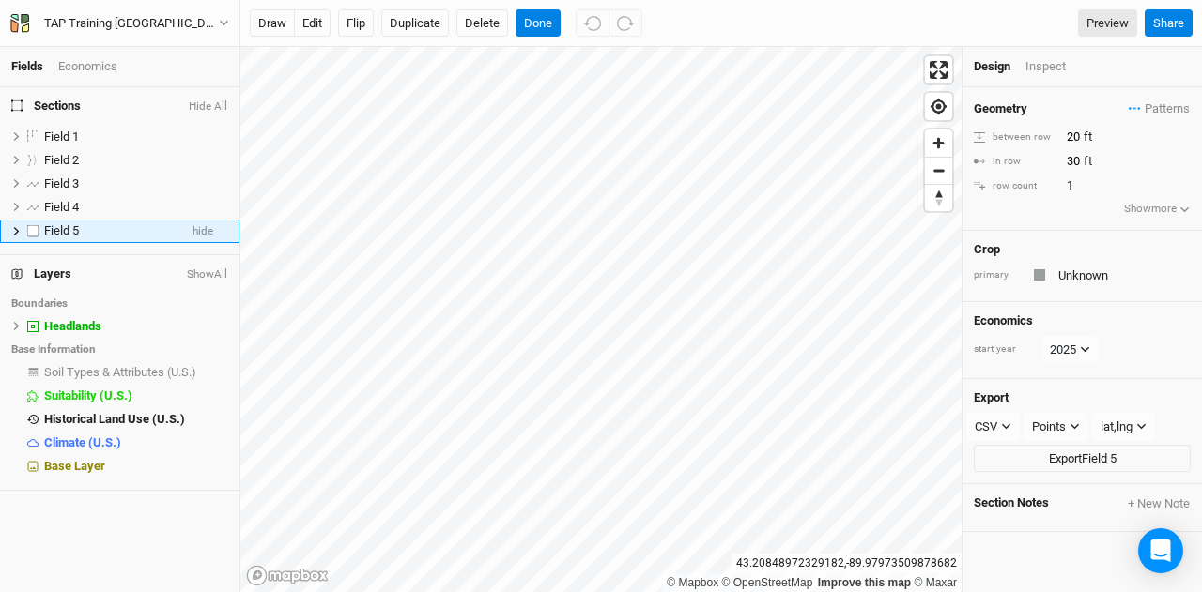
drag, startPoint x: 70, startPoint y: 224, endPoint x: 62, endPoint y: 229, distance: 9.7
click at [63, 228] on span "Field 5" at bounding box center [61, 230] width 35 height 14
click at [192, 231] on span "hide" at bounding box center [202, 231] width 21 height 23
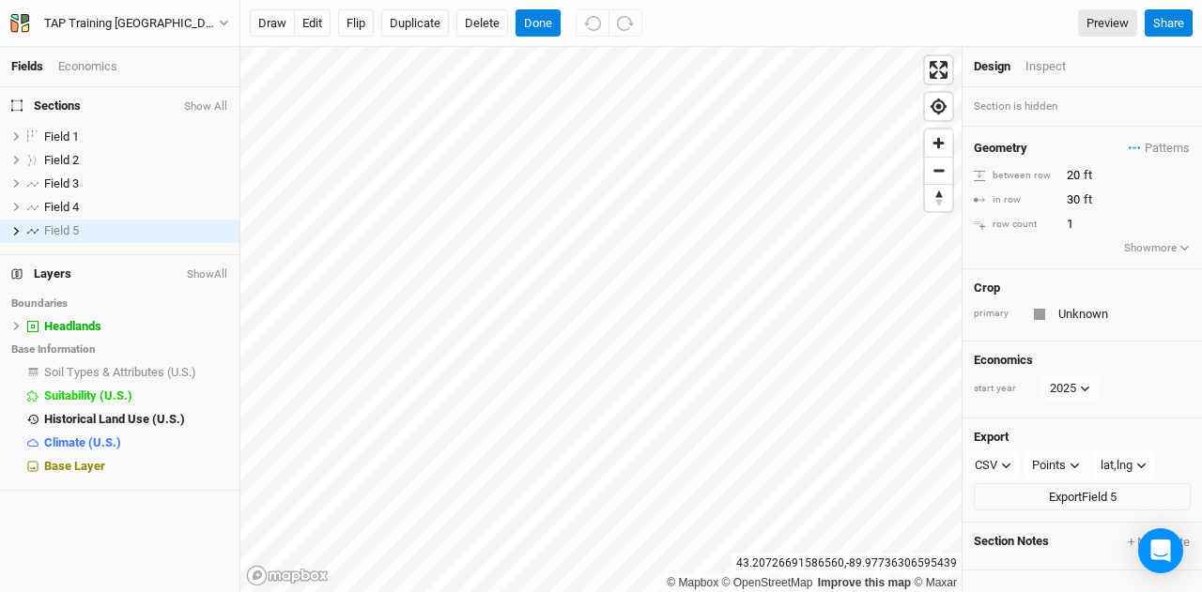
click at [1151, 249] on button "Show more" at bounding box center [1157, 248] width 69 height 19
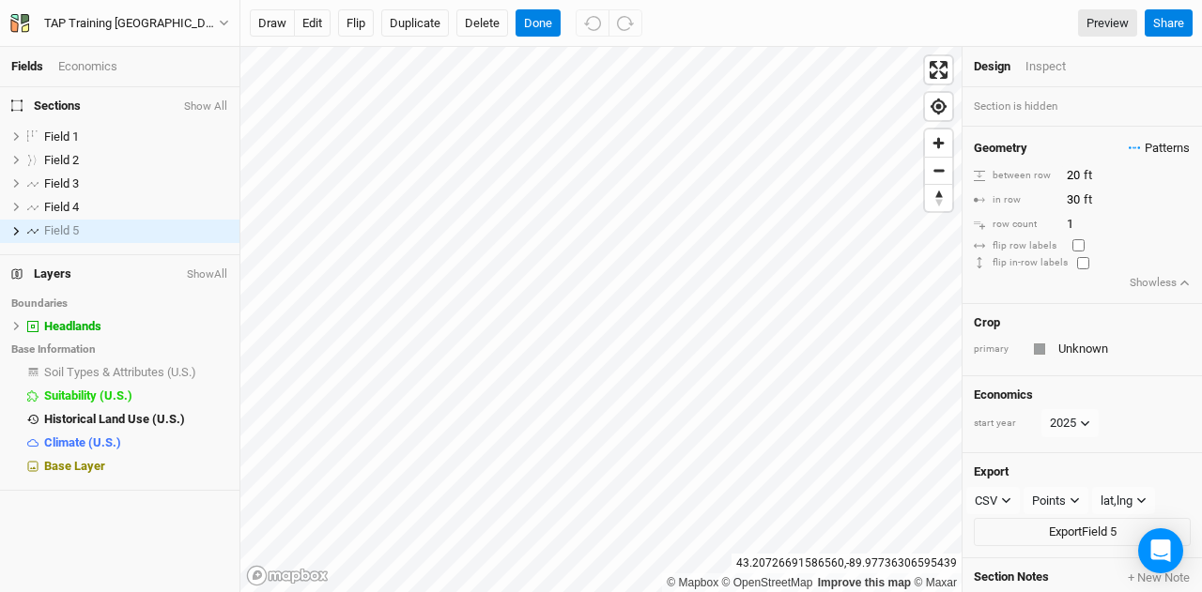
click at [1170, 140] on span "Patterns" at bounding box center [1159, 148] width 61 height 19
click at [1121, 234] on div "＋ New in-row pattern" at bounding box center [1094, 227] width 171 height 17
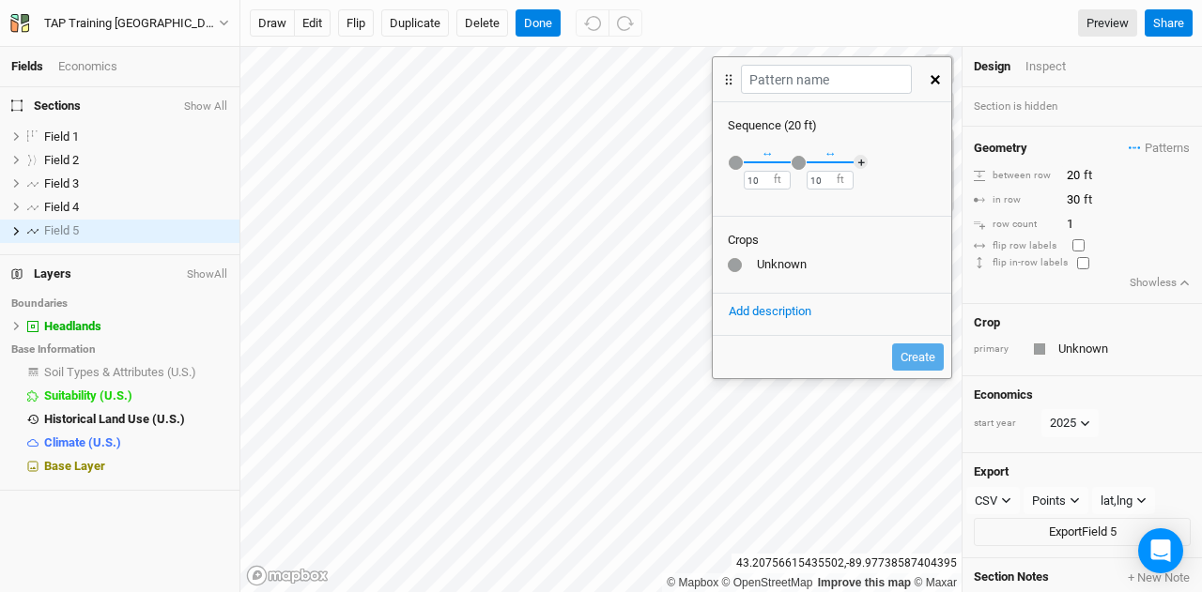
click at [732, 82] on icon at bounding box center [728, 79] width 17 height 19
click at [13, 136] on icon at bounding box center [16, 136] width 10 height 10
